Goal: Transaction & Acquisition: Purchase product/service

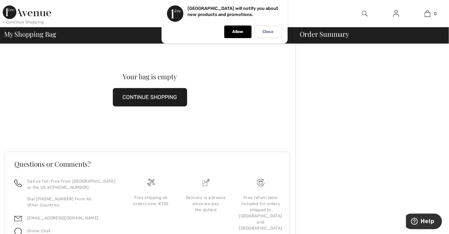
click at [395, 12] on img at bounding box center [396, 14] width 6 height 8
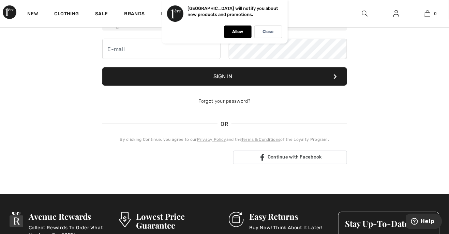
scroll to position [67, 0]
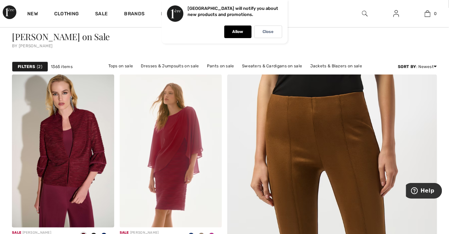
scroll to position [35, 0]
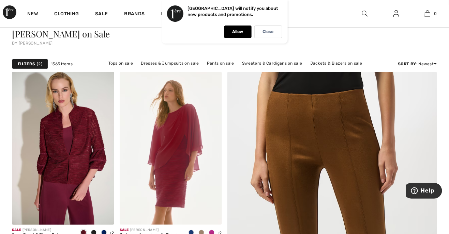
click at [30, 64] on strong "Filters" at bounding box center [26, 64] width 17 height 6
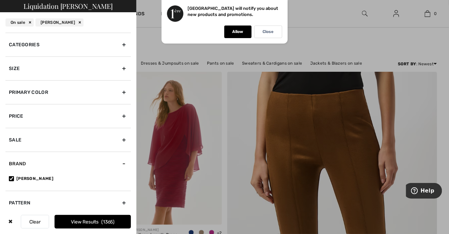
click at [122, 45] on div "Categories" at bounding box center [67, 45] width 125 height 24
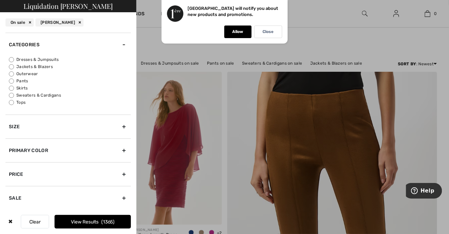
click at [21, 104] on label "Tops" at bounding box center [70, 103] width 122 height 6
click at [14, 104] on input "Tops" at bounding box center [11, 102] width 5 height 5
radio input "true"
click at [103, 220] on span "476" at bounding box center [108, 222] width 11 height 6
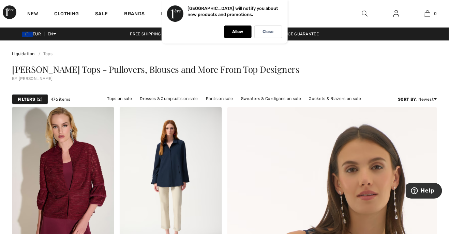
click at [36, 100] on div "Filters 2" at bounding box center [30, 99] width 36 height 10
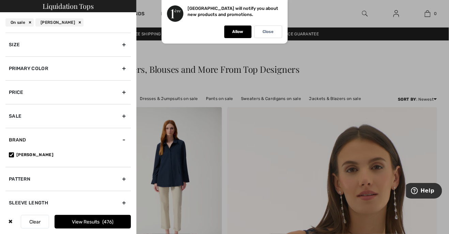
click at [105, 68] on div "Primary Color" at bounding box center [67, 69] width 125 height 24
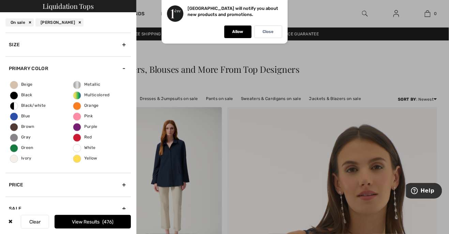
click at [93, 147] on span "White" at bounding box center [84, 148] width 22 height 5
click at [0, 0] on input "White" at bounding box center [0, 0] width 0 height 0
click at [117, 223] on button "View Results 9" at bounding box center [93, 222] width 76 height 14
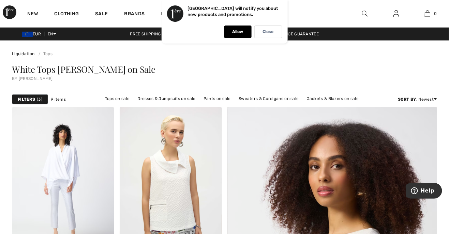
click at [40, 98] on span "3" at bounding box center [39, 99] width 5 height 6
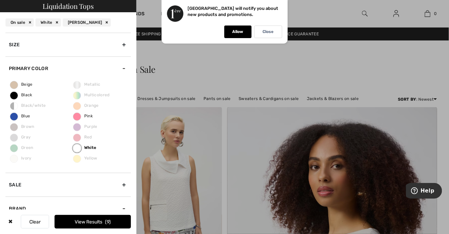
click at [103, 95] on span "Multicolored" at bounding box center [91, 95] width 36 height 5
click at [100, 94] on span "Multicolored" at bounding box center [91, 95] width 36 height 5
click at [103, 97] on span "Multicolored" at bounding box center [91, 95] width 36 height 5
click at [78, 87] on div "Multicolored" at bounding box center [78, 84] width 35 height 10
click at [80, 96] on span "Multicolored" at bounding box center [91, 95] width 36 height 5
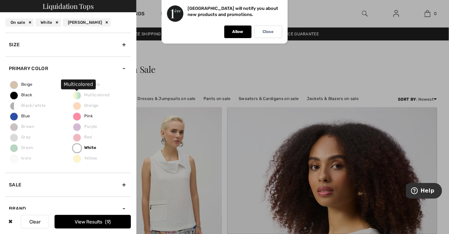
click at [80, 148] on label "White" at bounding box center [77, 148] width 8 height 8
click at [0, 0] on input "White" at bounding box center [0, 0] width 0 height 0
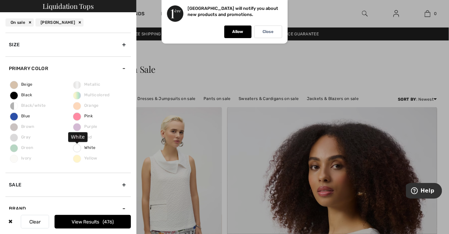
click at [104, 95] on span "Multicolored" at bounding box center [91, 95] width 36 height 5
click at [105, 96] on span "Multicolored" at bounding box center [91, 95] width 36 height 5
click at [82, 96] on span "Multicolored" at bounding box center [91, 95] width 36 height 5
click at [107, 220] on span "476" at bounding box center [108, 222] width 11 height 6
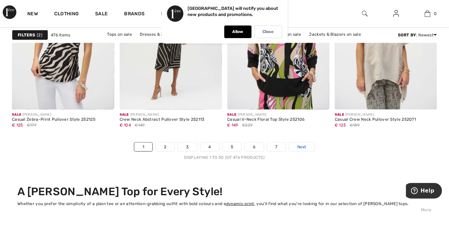
click at [308, 150] on link "Next" at bounding box center [302, 147] width 26 height 9
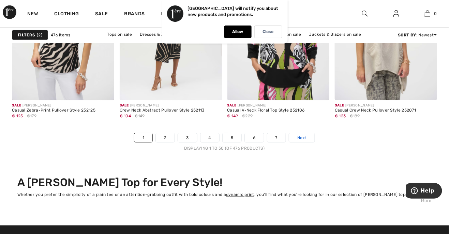
scroll to position [2896, 0]
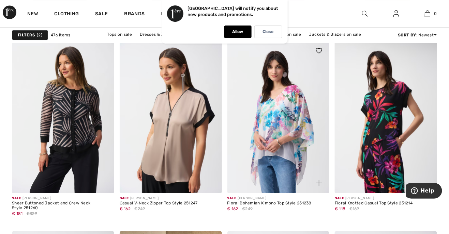
click at [280, 153] on img at bounding box center [278, 117] width 102 height 153
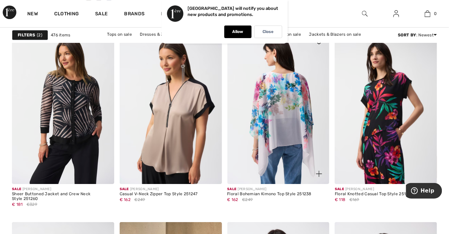
scroll to position [2620, 0]
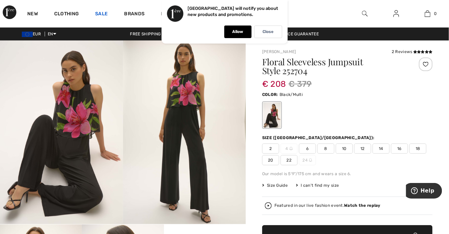
click at [100, 13] on link "Sale" at bounding box center [101, 14] width 13 height 7
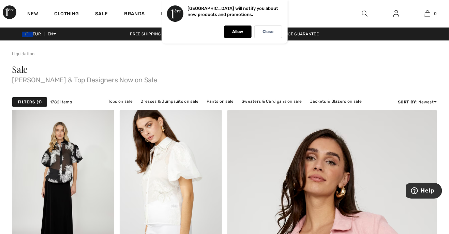
click at [35, 101] on strong "Filters" at bounding box center [26, 102] width 17 height 6
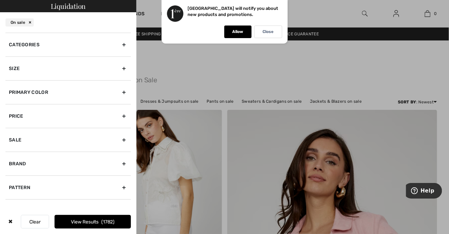
click at [98, 44] on div "Categories" at bounding box center [67, 45] width 125 height 24
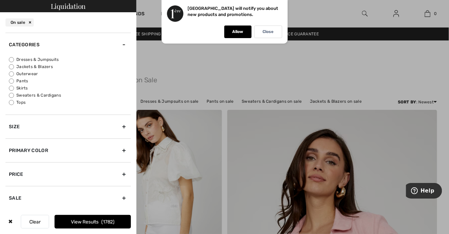
click at [23, 105] on label "Tops" at bounding box center [70, 103] width 122 height 6
click at [14, 105] on input "Tops" at bounding box center [11, 102] width 5 height 5
radio input "true"
click at [94, 220] on button "View Results 624" at bounding box center [93, 222] width 76 height 14
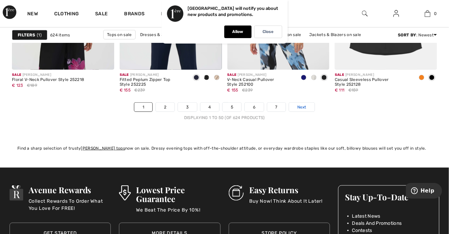
click at [306, 109] on span "Next" at bounding box center [301, 107] width 9 height 6
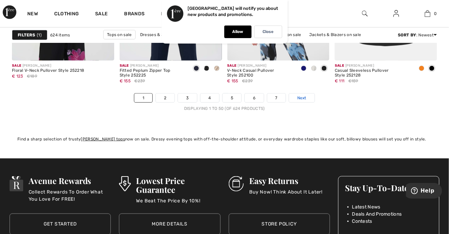
scroll to position [2929, 0]
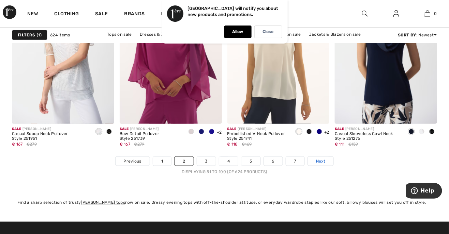
click at [322, 165] on span "Next" at bounding box center [320, 161] width 9 height 6
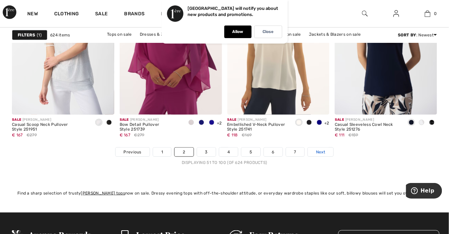
scroll to position [2874, 0]
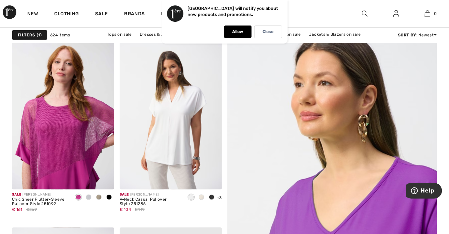
scroll to position [105, 0]
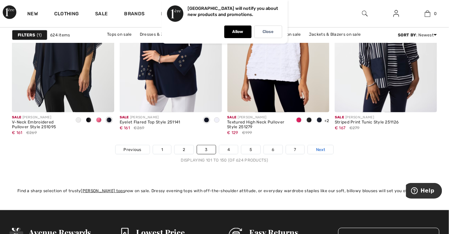
click at [327, 151] on link "Next" at bounding box center [321, 150] width 26 height 9
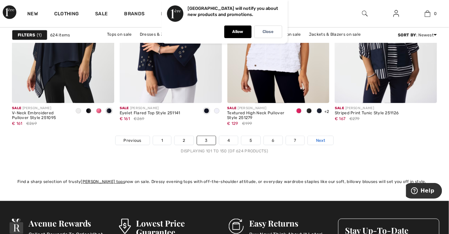
scroll to position [2886, 0]
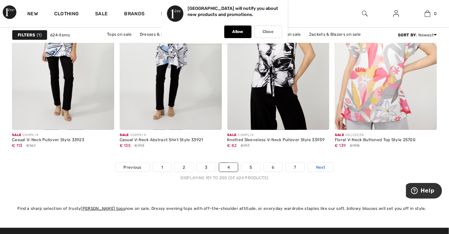
click at [325, 172] on link "Next" at bounding box center [321, 167] width 26 height 9
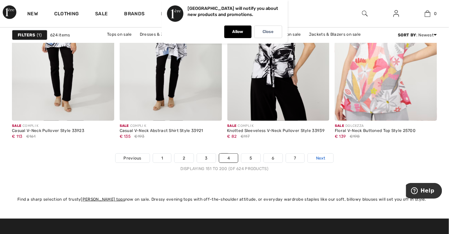
scroll to position [2868, 0]
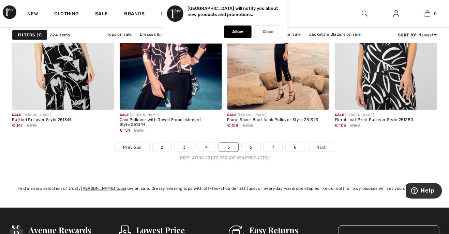
click at [321, 151] on span "Next" at bounding box center [321, 147] width 9 height 6
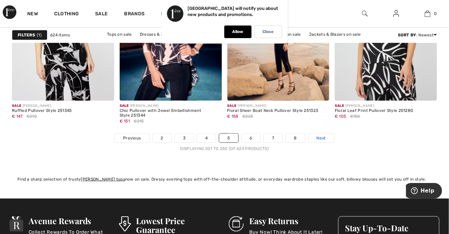
scroll to position [2888, 0]
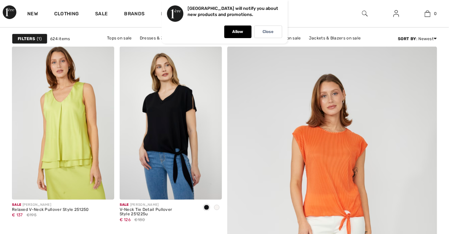
scroll to position [66, 0]
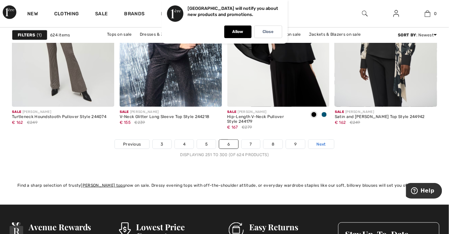
click at [323, 147] on span "Next" at bounding box center [321, 144] width 9 height 6
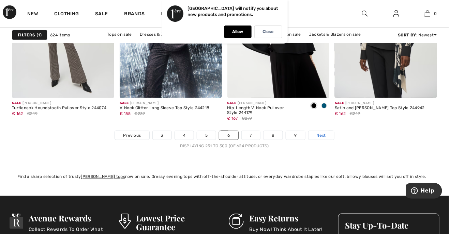
scroll to position [2891, 0]
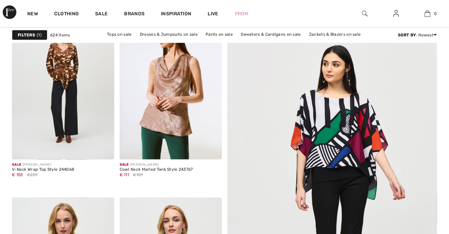
scroll to position [100, 0]
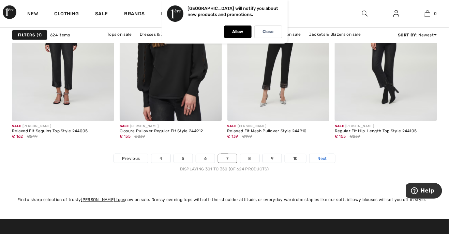
click at [324, 156] on span "Next" at bounding box center [322, 159] width 9 height 6
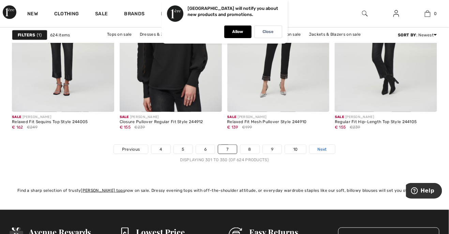
scroll to position [2893, 0]
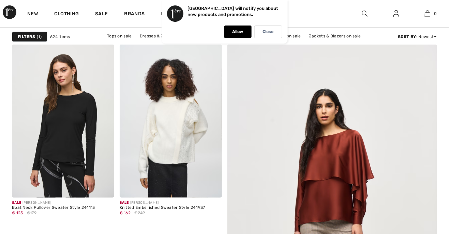
scroll to position [68, 0]
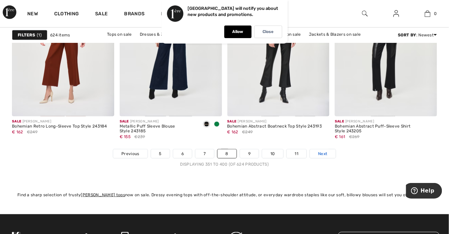
click at [324, 155] on span "Next" at bounding box center [322, 154] width 9 height 6
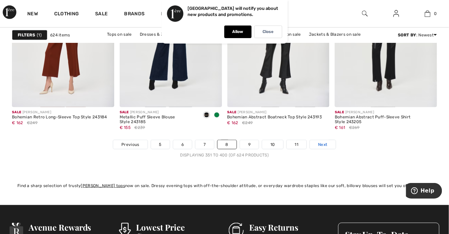
scroll to position [2882, 0]
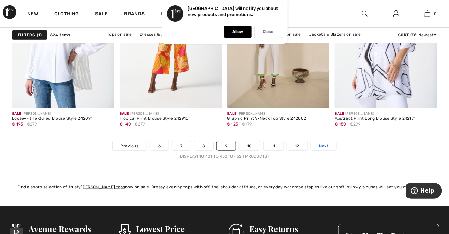
click at [326, 149] on span "Next" at bounding box center [323, 146] width 9 height 6
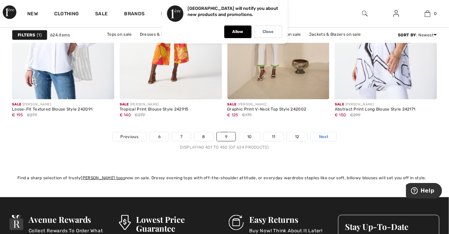
scroll to position [2890, 0]
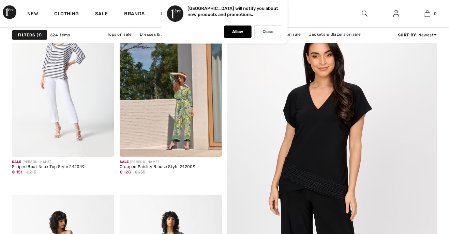
scroll to position [142, 0]
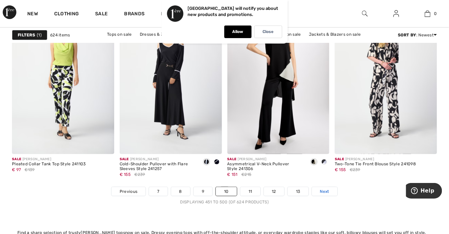
click at [320, 195] on span "Next" at bounding box center [324, 192] width 9 height 6
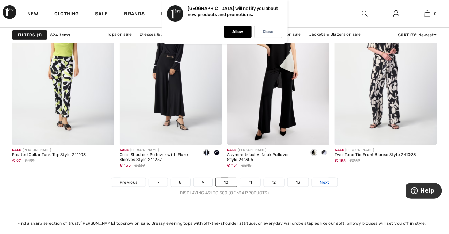
scroll to position [2844, 0]
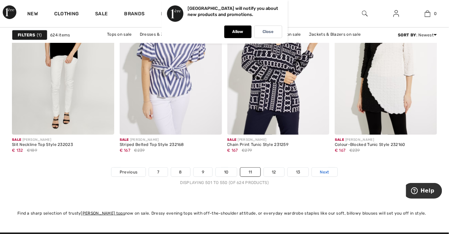
click at [329, 175] on span "Next" at bounding box center [324, 172] width 9 height 6
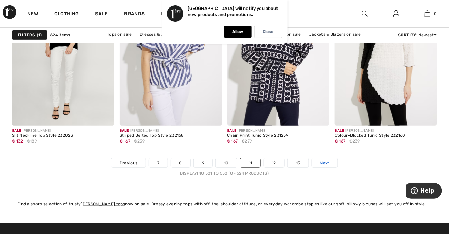
scroll to position [2863, 0]
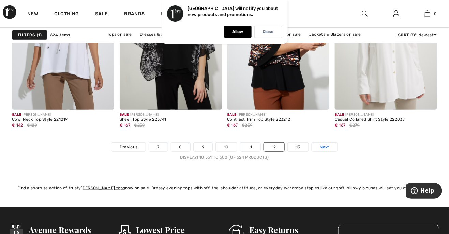
click at [327, 147] on span "Next" at bounding box center [324, 147] width 9 height 6
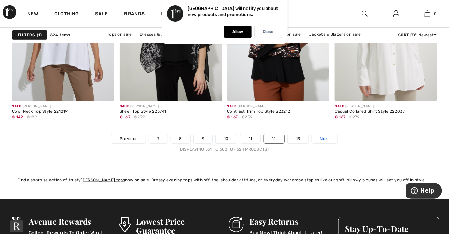
scroll to position [2889, 0]
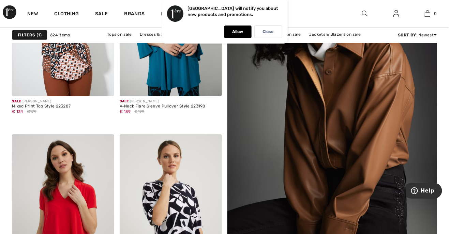
scroll to position [155, 0]
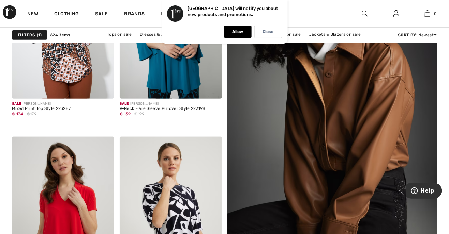
click at [25, 33] on strong "Filters" at bounding box center [26, 35] width 17 height 6
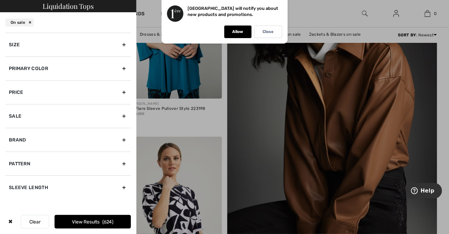
click at [86, 70] on div "Primary Color" at bounding box center [67, 69] width 125 height 24
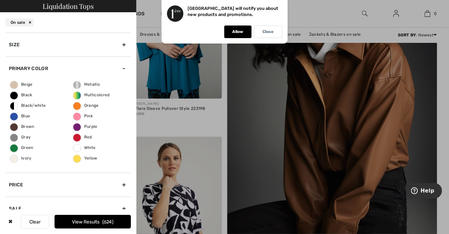
click at [94, 146] on span "White" at bounding box center [84, 148] width 22 height 5
click at [0, 0] on input "White" at bounding box center [0, 0] width 0 height 0
click at [114, 219] on button "View Results 18" at bounding box center [93, 222] width 76 height 14
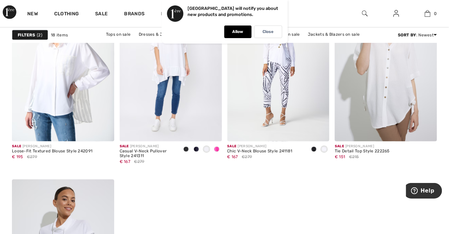
scroll to position [949, 0]
click at [29, 36] on strong "Filters" at bounding box center [26, 35] width 17 height 6
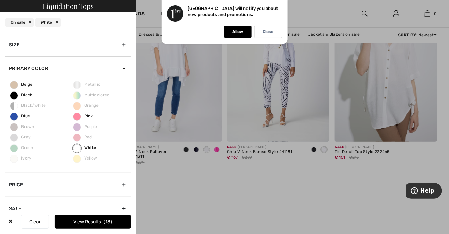
click at [96, 96] on span "Multicolored" at bounding box center [91, 95] width 36 height 5
click at [106, 95] on span "Multicolored" at bounding box center [91, 95] width 36 height 5
click at [92, 147] on span "White" at bounding box center [84, 148] width 23 height 5
click at [0, 0] on input "White" at bounding box center [0, 0] width 0 height 0
click at [103, 95] on span "Multicolored" at bounding box center [91, 95] width 36 height 5
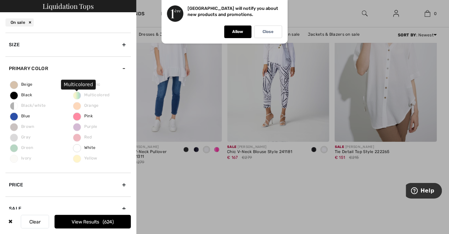
click at [105, 96] on span "Multicolored" at bounding box center [91, 95] width 36 height 5
click at [97, 224] on button "View Results 624" at bounding box center [93, 222] width 76 height 14
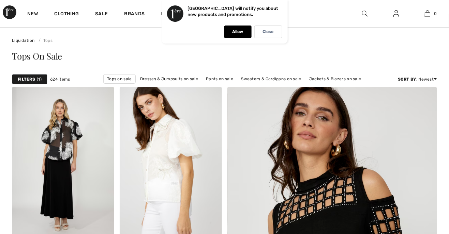
scroll to position [31, 0]
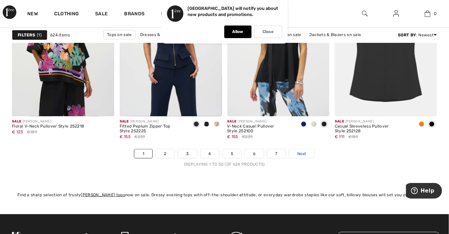
click at [308, 154] on link "Next" at bounding box center [302, 154] width 26 height 9
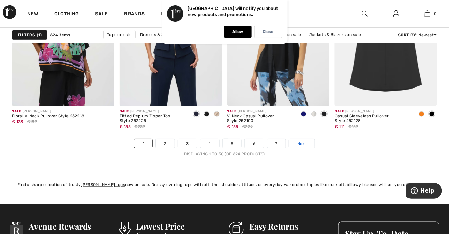
scroll to position [2882, 0]
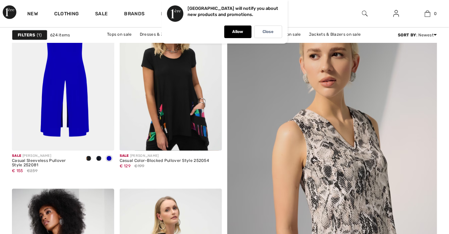
scroll to position [107, 0]
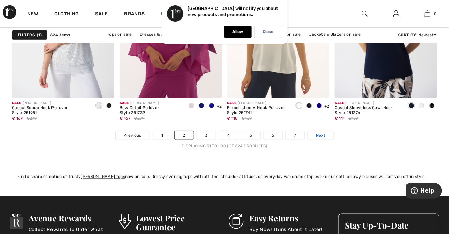
click at [332, 137] on link "Next" at bounding box center [321, 135] width 26 height 9
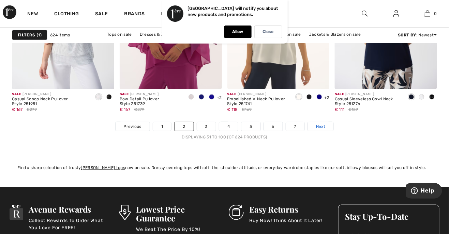
scroll to position [2900, 0]
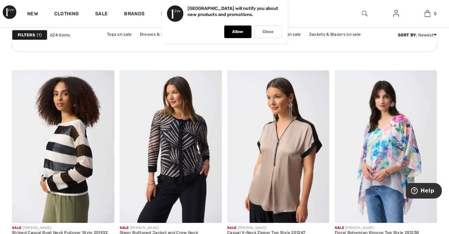
scroll to position [869, 0]
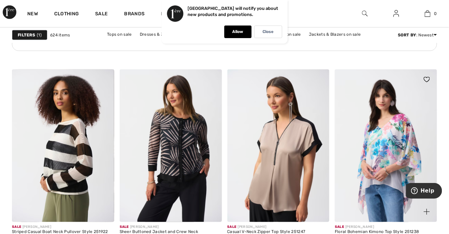
click at [398, 150] on img at bounding box center [386, 146] width 102 height 153
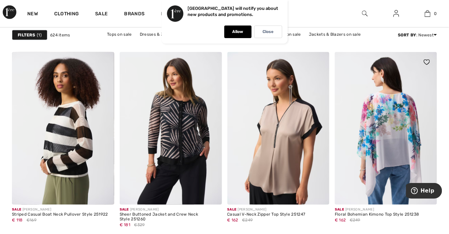
scroll to position [891, 0]
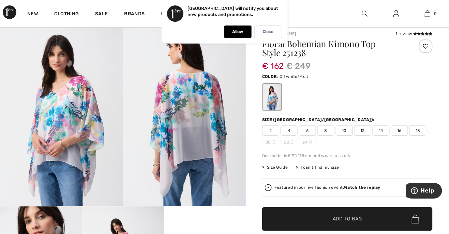
scroll to position [18, 0]
click at [395, 131] on span "16" at bounding box center [399, 131] width 17 height 10
click at [360, 219] on span "Add to Bag" at bounding box center [347, 219] width 29 height 7
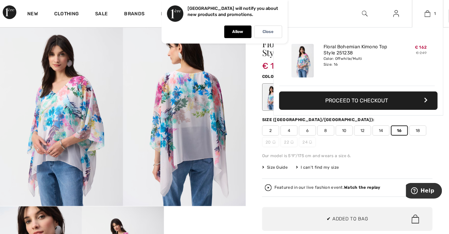
click at [413, 101] on button "Proceed to Checkout" at bounding box center [358, 101] width 158 height 18
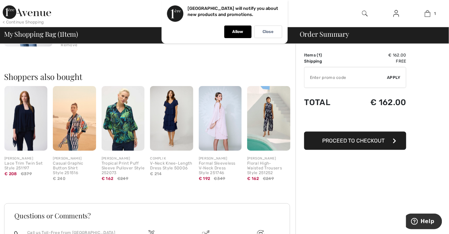
scroll to position [131, 0]
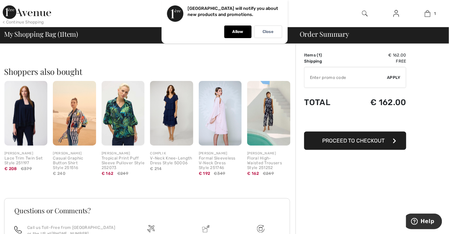
click at [389, 143] on button "Proceed to Checkout" at bounding box center [355, 141] width 102 height 18
